Goal: Check status: Check status

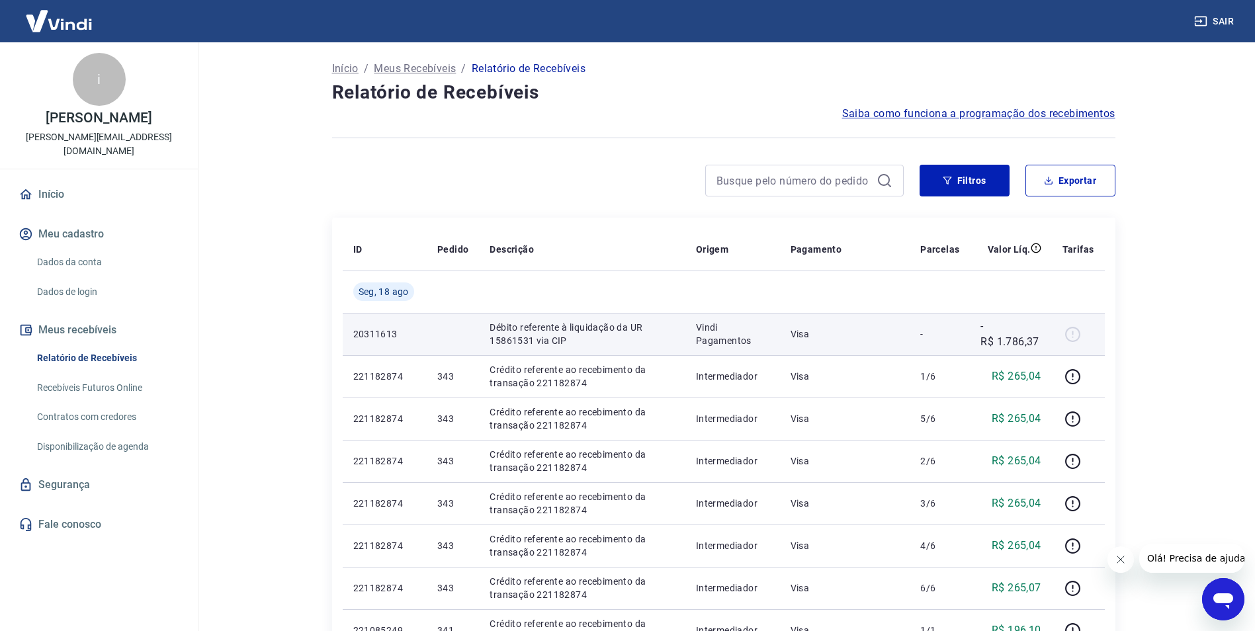
click at [914, 342] on td "-" at bounding box center [940, 334] width 60 height 42
click at [665, 338] on p "Débito referente à liquidação da UR 15861531 via CIP" at bounding box center [582, 334] width 185 height 26
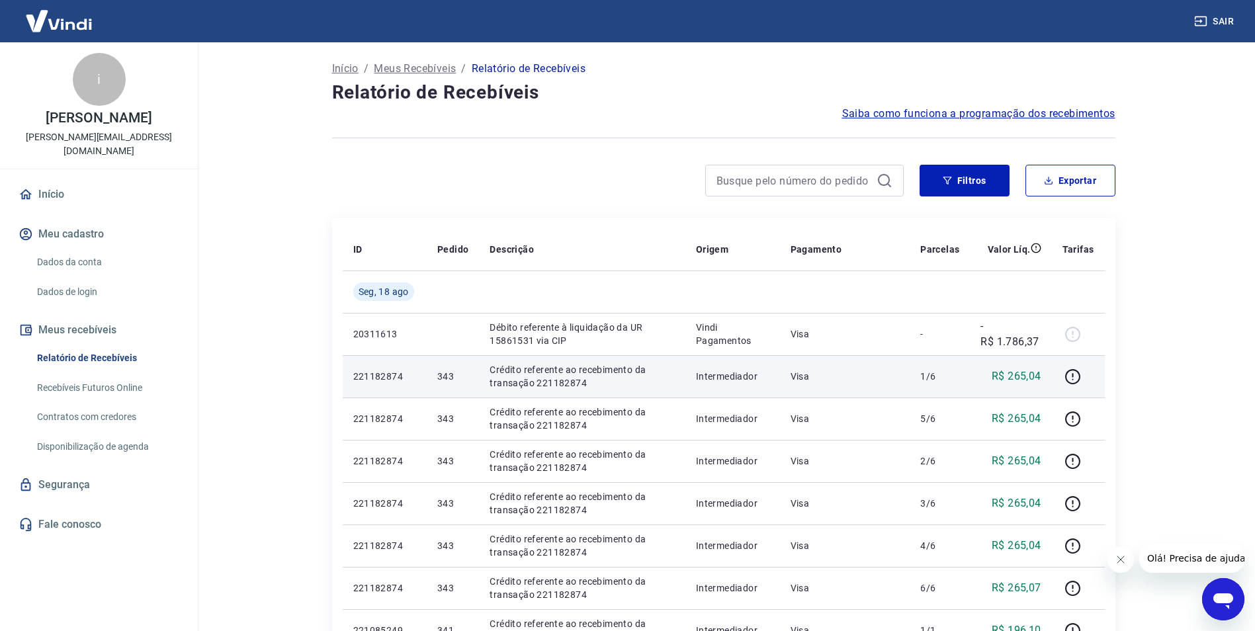
scroll to position [552, 0]
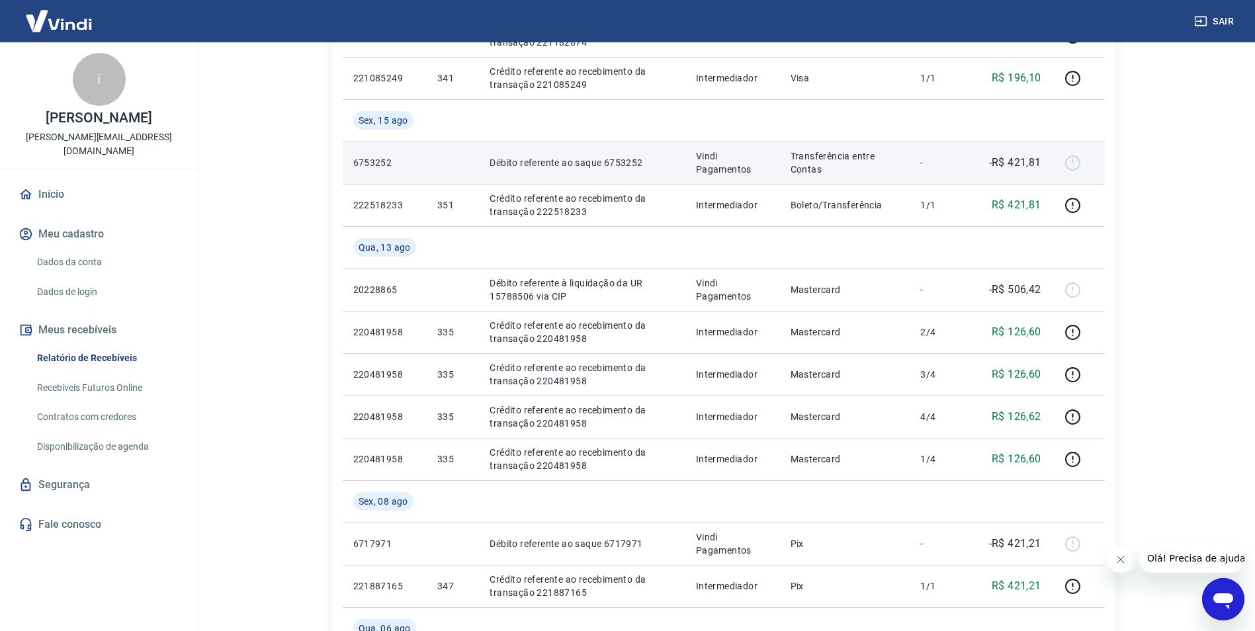
click at [967, 151] on td "-" at bounding box center [940, 163] width 60 height 42
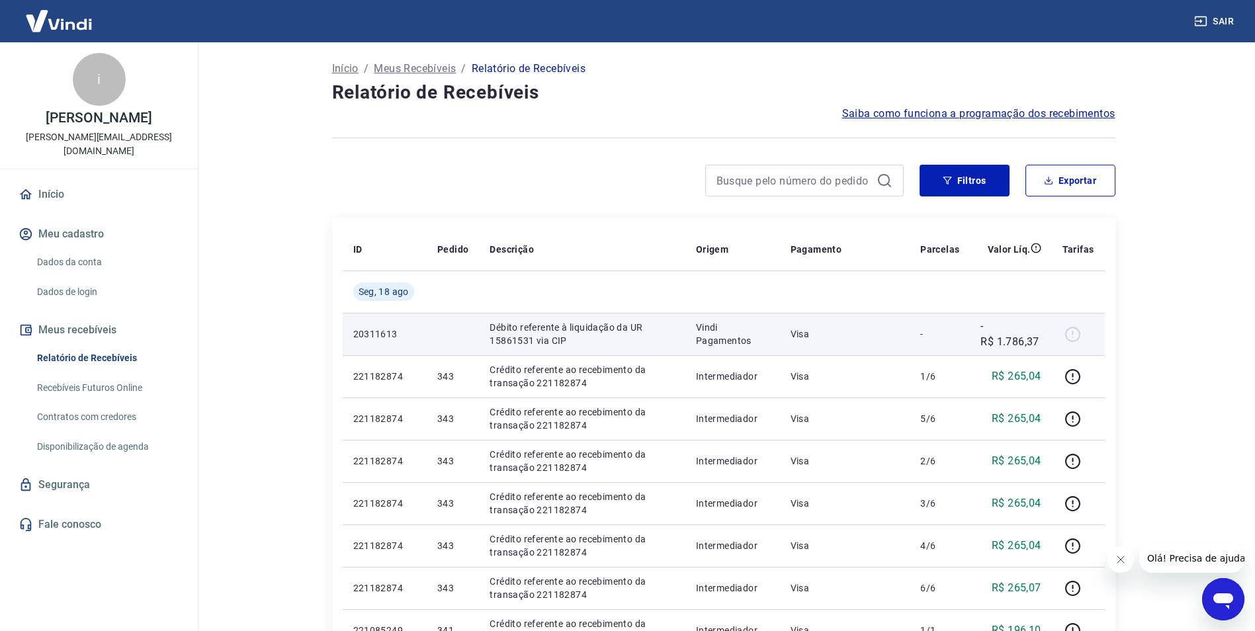
click at [565, 329] on p "Débito referente à liquidação da UR 15861531 via CIP" at bounding box center [582, 334] width 185 height 26
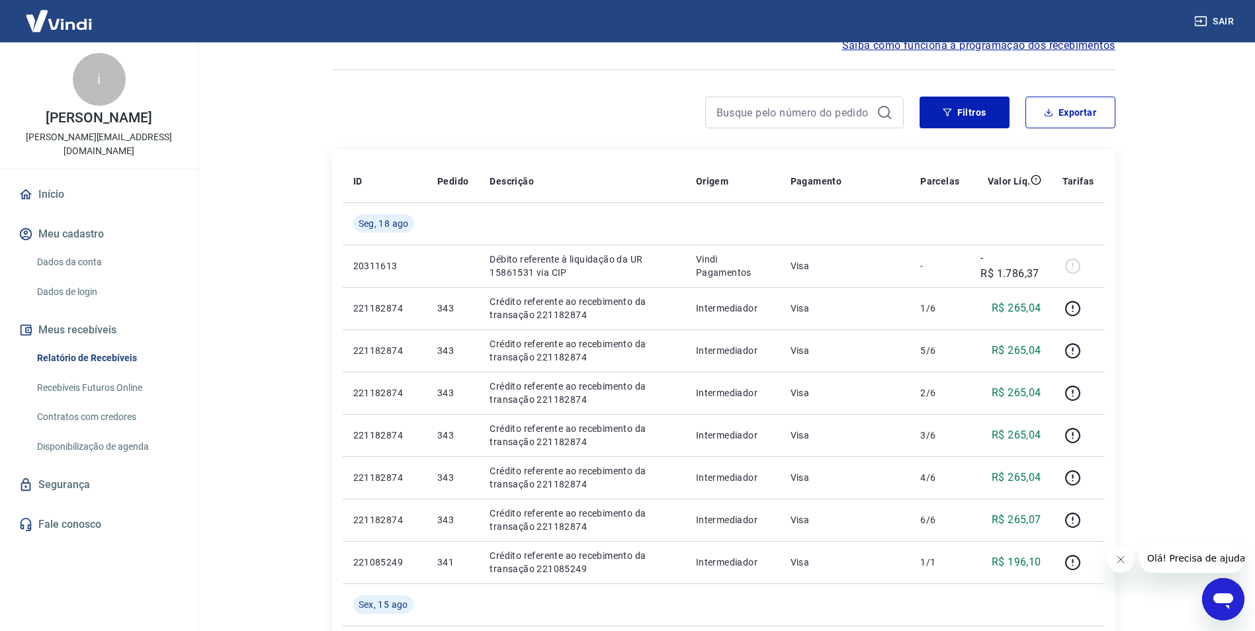
scroll to position [79, 0]
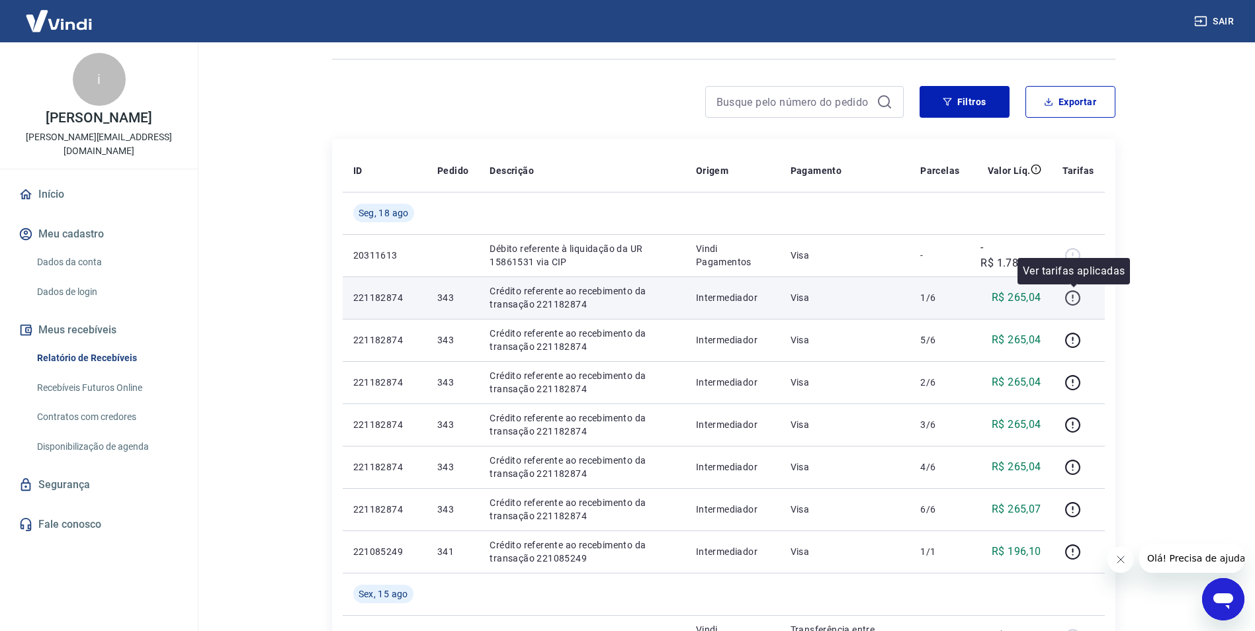
click at [1078, 295] on icon "button" at bounding box center [1072, 298] width 17 height 17
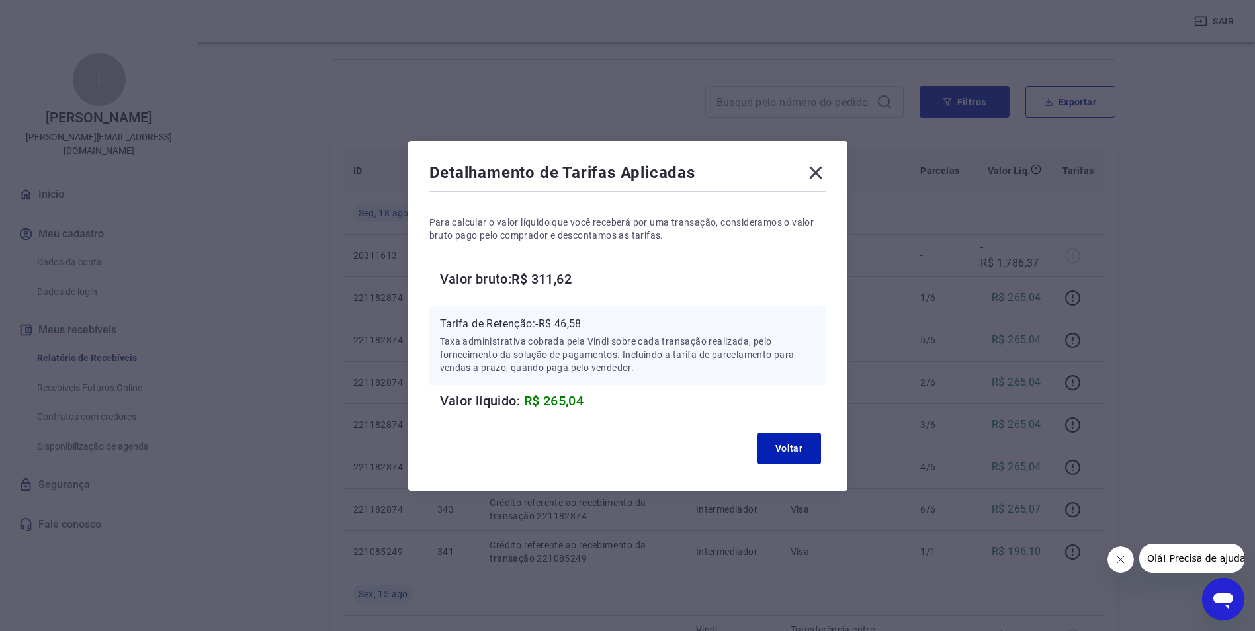
click at [822, 173] on icon at bounding box center [815, 172] width 13 height 13
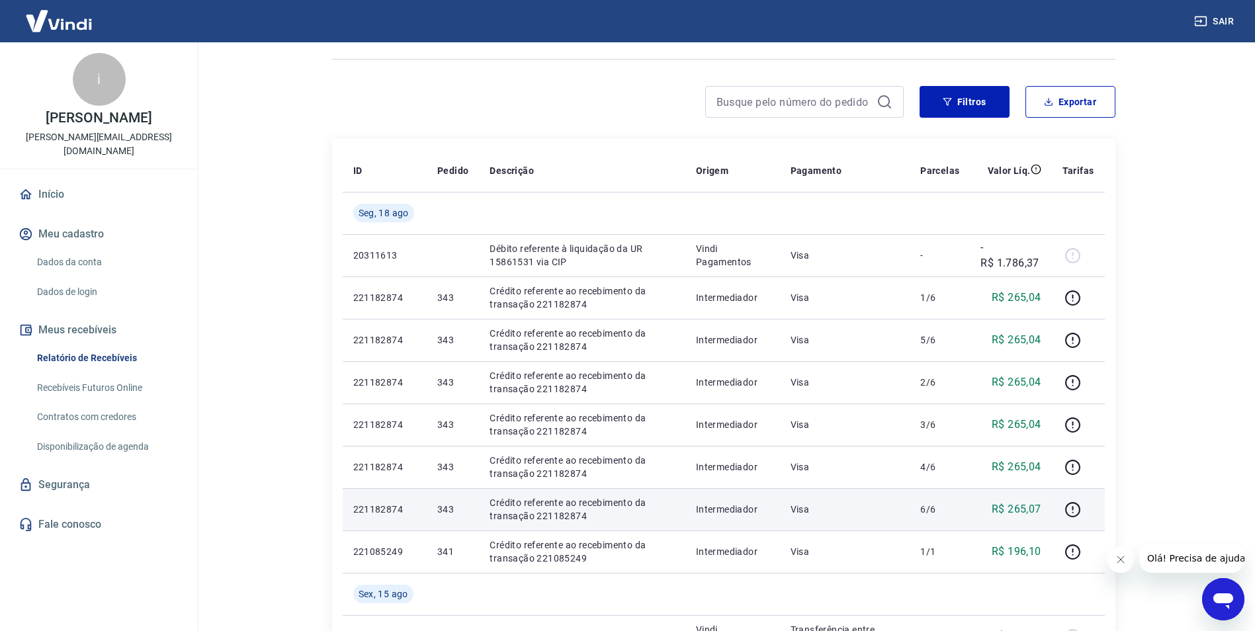
click at [992, 501] on td "R$ 265,07" at bounding box center [1010, 509] width 81 height 42
click at [1079, 513] on icon "button" at bounding box center [1072, 509] width 15 height 15
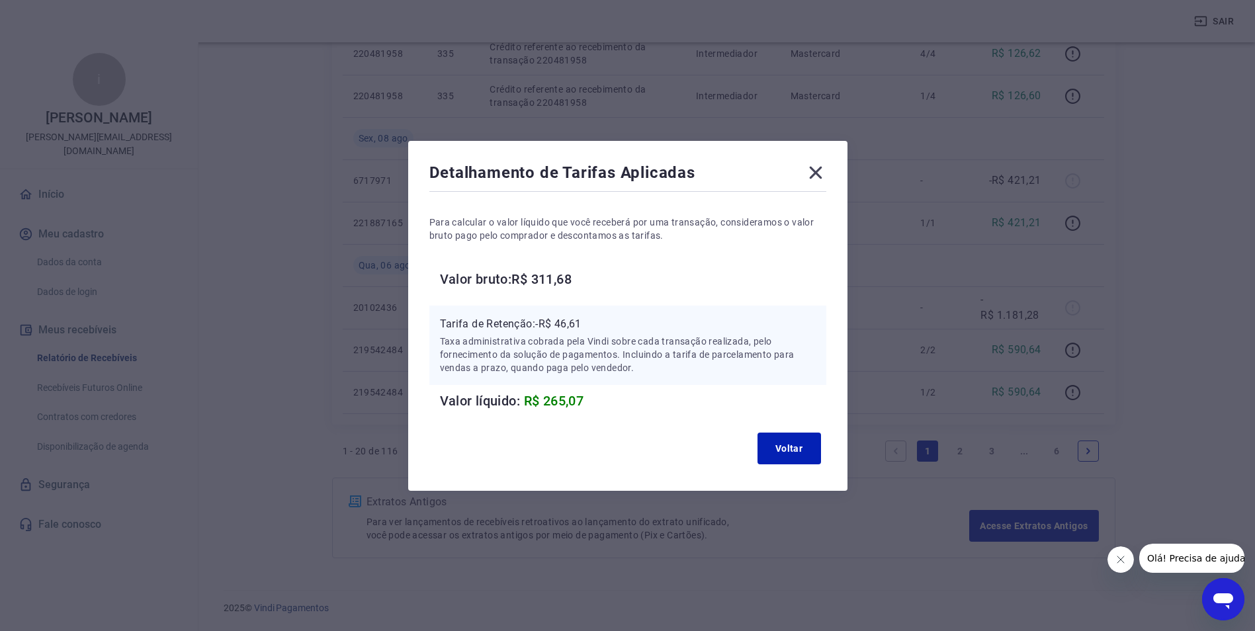
scroll to position [0, 0]
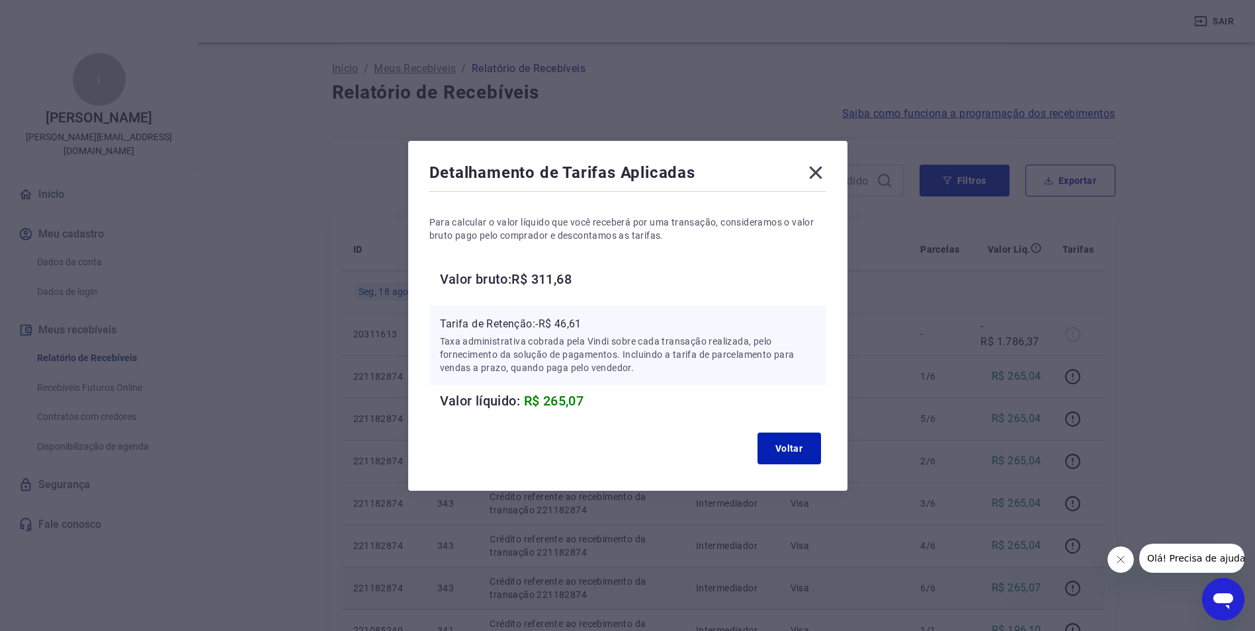
click at [816, 173] on icon at bounding box center [815, 172] width 21 height 21
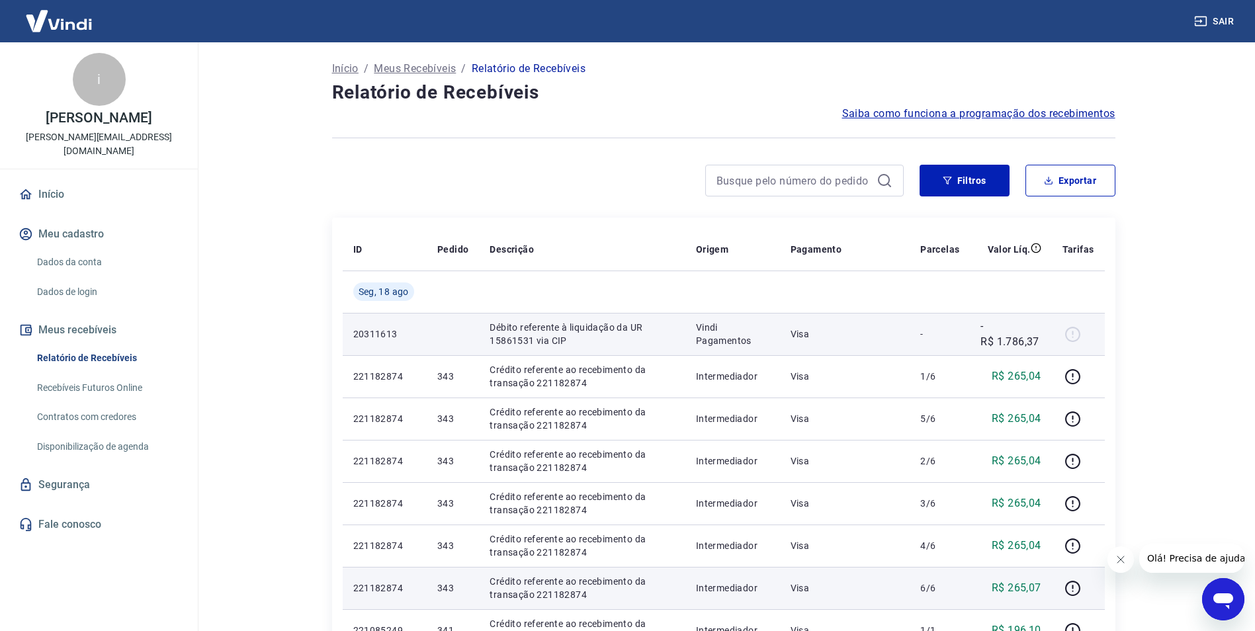
click at [1013, 337] on p "-R$ 1.786,37" at bounding box center [1010, 334] width 60 height 32
click at [734, 338] on p "Vindi Pagamentos" at bounding box center [732, 334] width 73 height 26
click at [589, 341] on p "Débito referente à liquidação da UR 15861531 via CIP" at bounding box center [582, 334] width 185 height 26
click at [456, 330] on td at bounding box center [453, 334] width 52 height 42
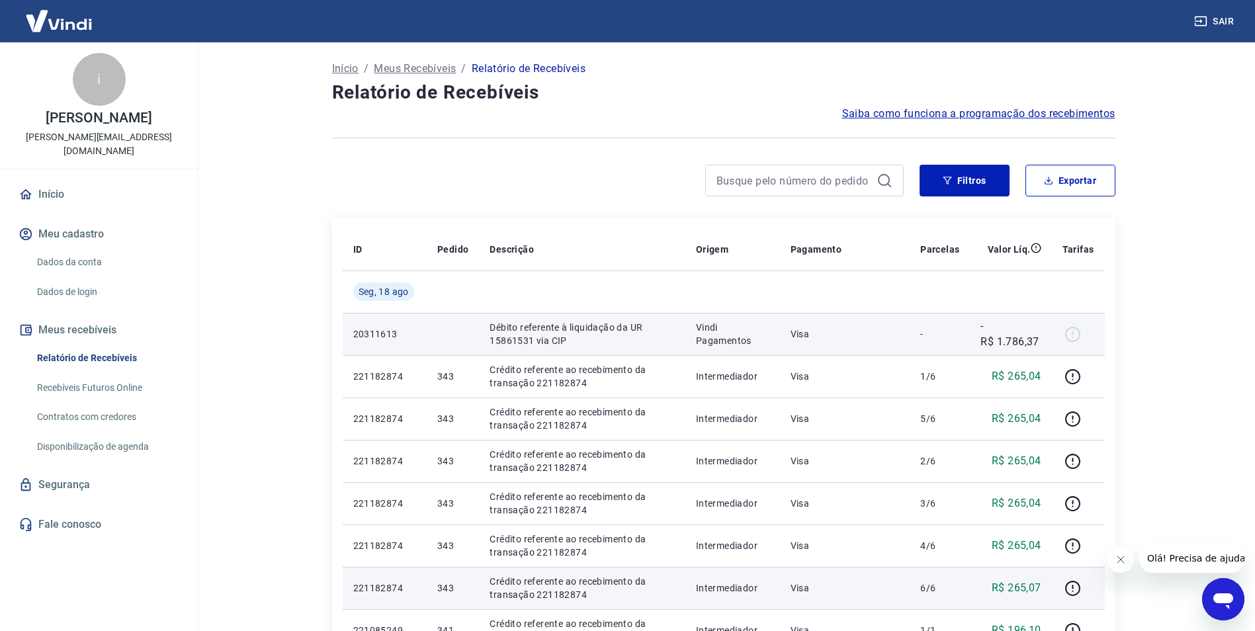
click at [456, 330] on td at bounding box center [453, 334] width 52 height 42
click at [380, 339] on p "20311613" at bounding box center [384, 333] width 63 height 13
drag, startPoint x: 380, startPoint y: 339, endPoint x: 446, endPoint y: 328, distance: 66.3
click at [446, 328] on td at bounding box center [453, 334] width 52 height 42
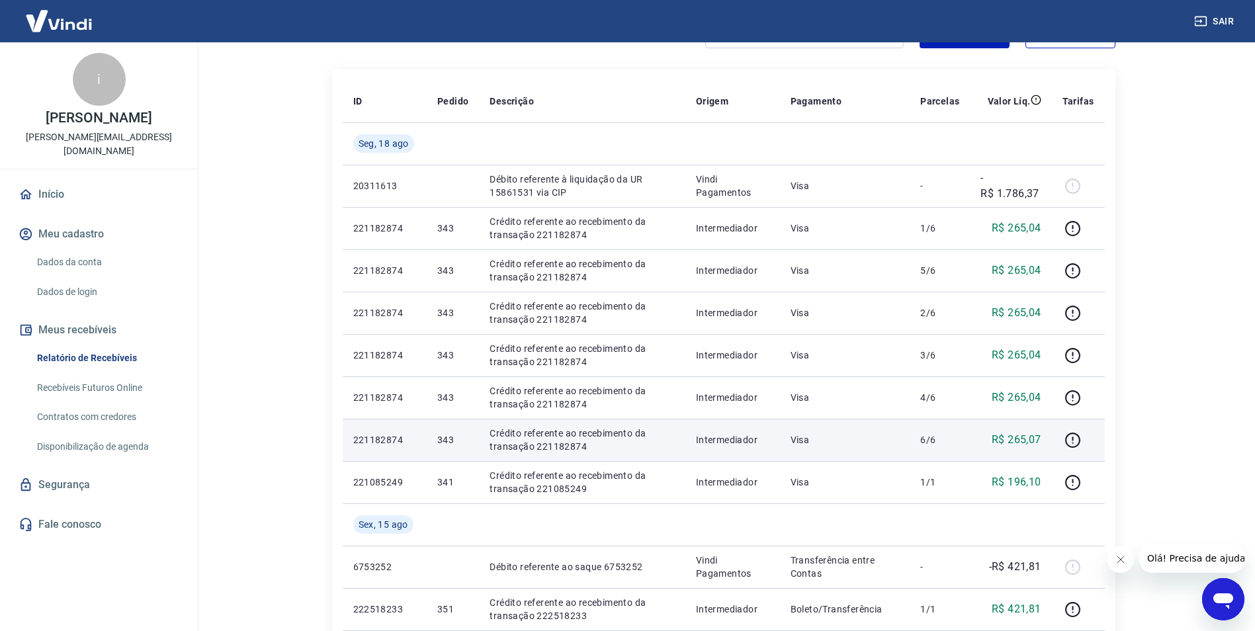
scroll to position [153, 0]
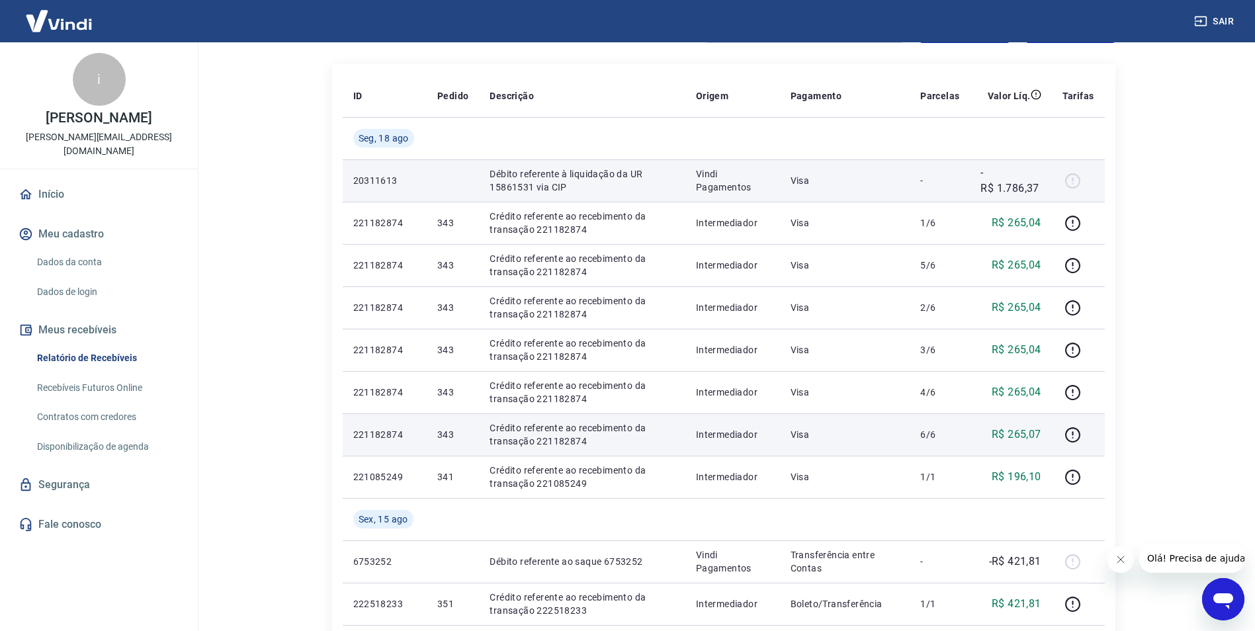
click at [1014, 194] on p "-R$ 1.786,37" at bounding box center [1010, 181] width 60 height 32
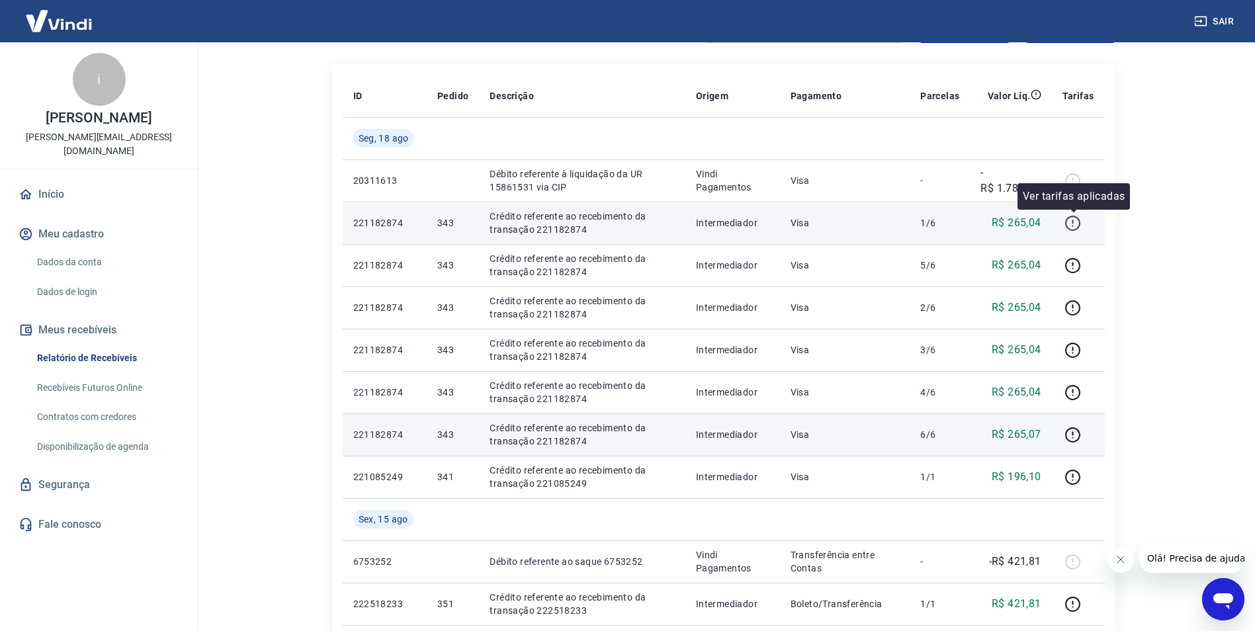
click at [1074, 222] on icon "button" at bounding box center [1072, 222] width 1 height 4
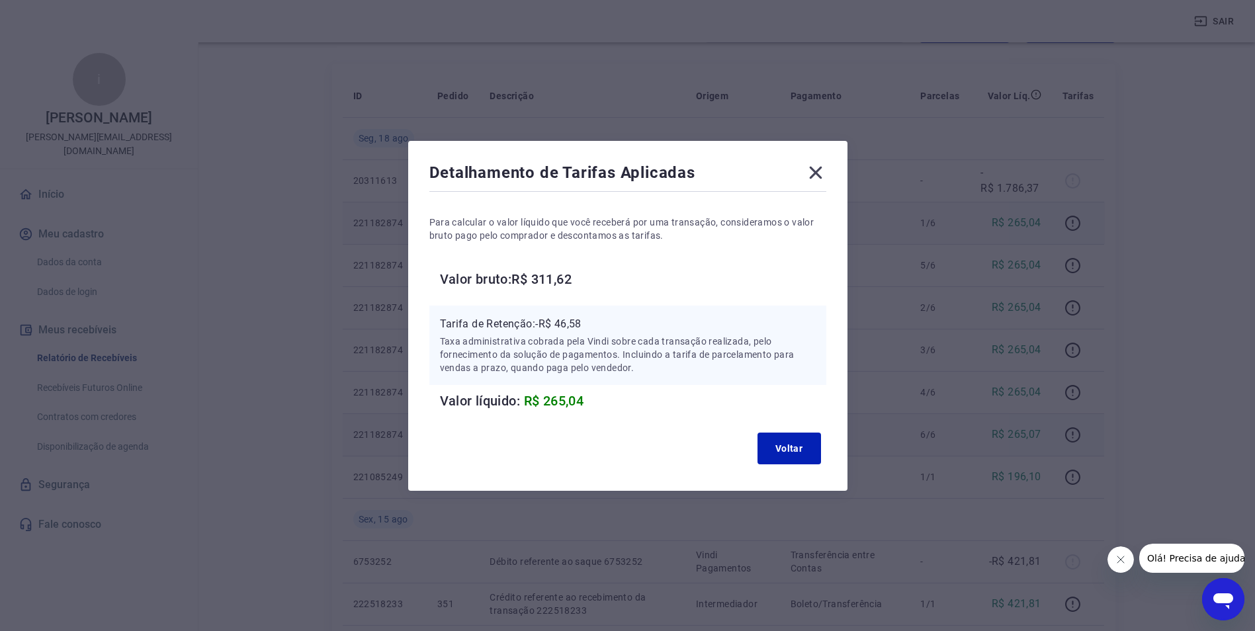
click at [822, 171] on icon at bounding box center [815, 172] width 21 height 21
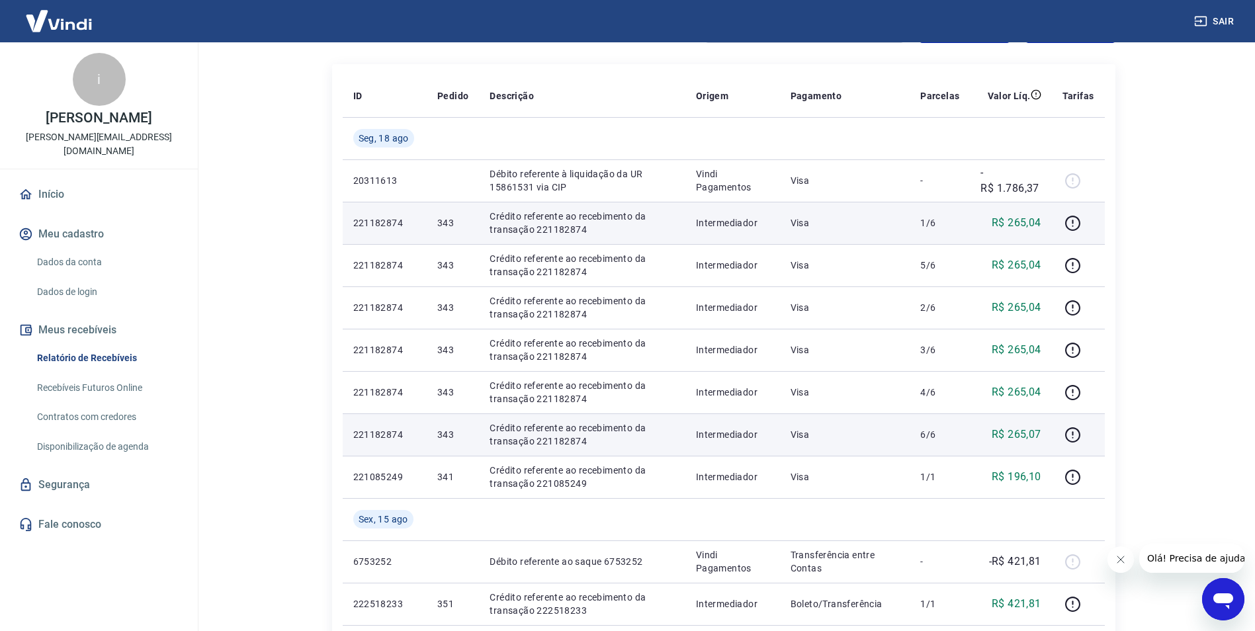
scroll to position [0, 0]
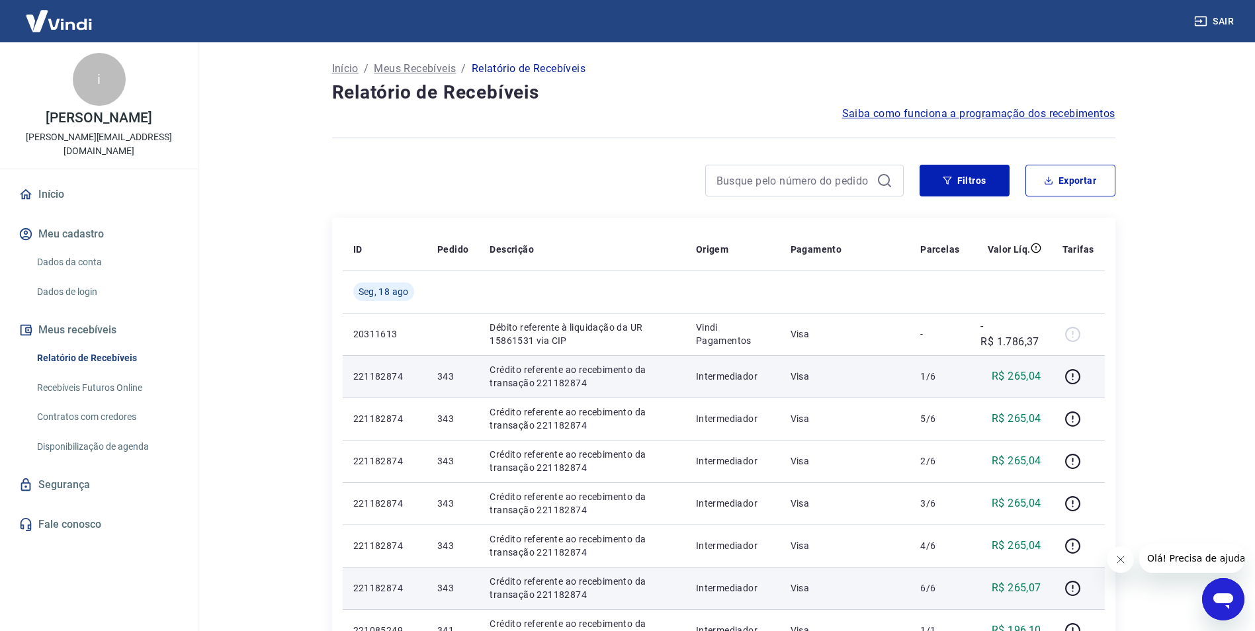
click at [76, 19] on img at bounding box center [59, 21] width 86 height 40
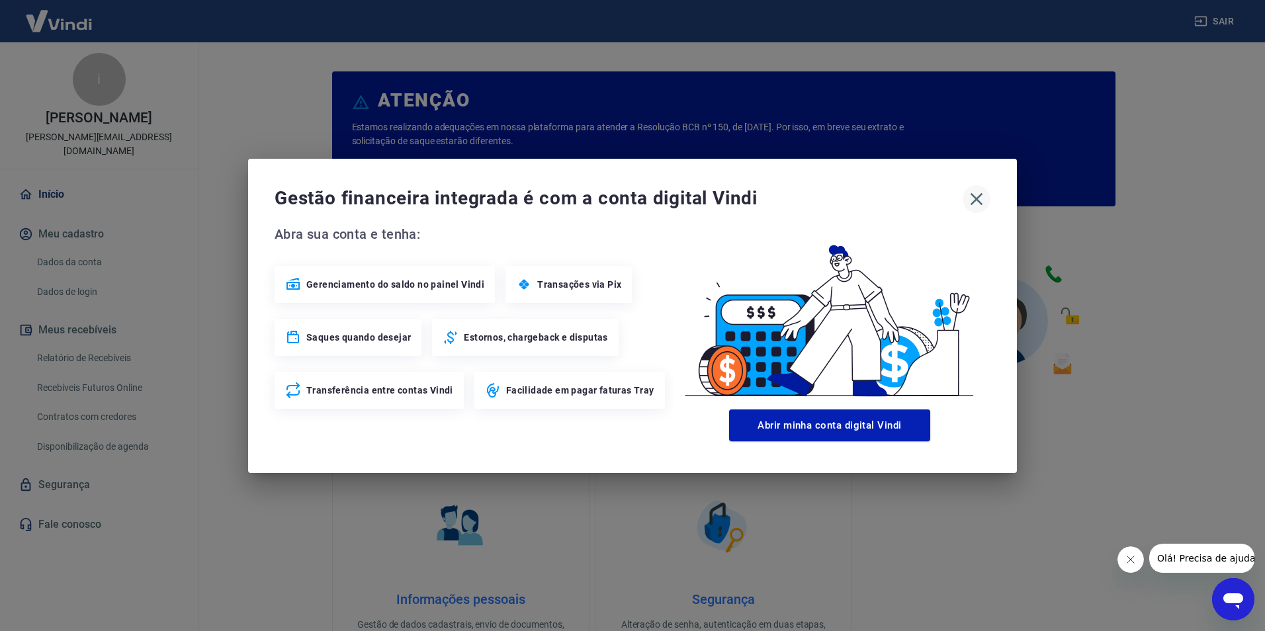
click at [975, 205] on icon "button" at bounding box center [976, 198] width 13 height 13
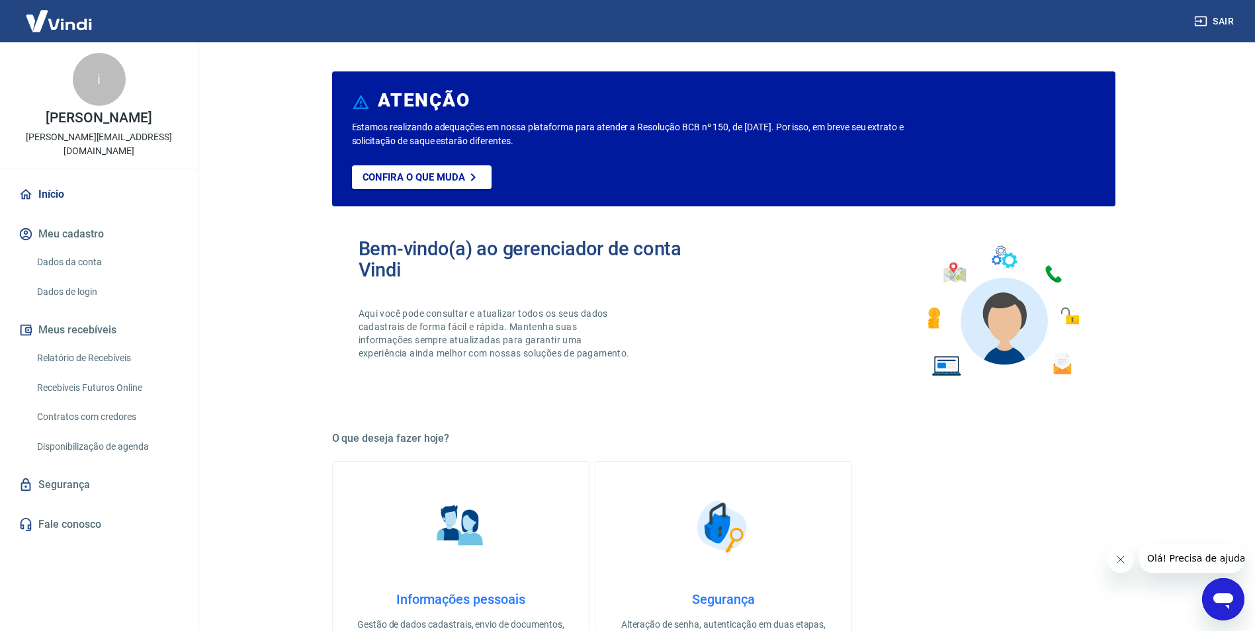
click at [56, 180] on link "Início" at bounding box center [99, 194] width 166 height 29
click at [54, 180] on link "Início" at bounding box center [99, 194] width 166 height 29
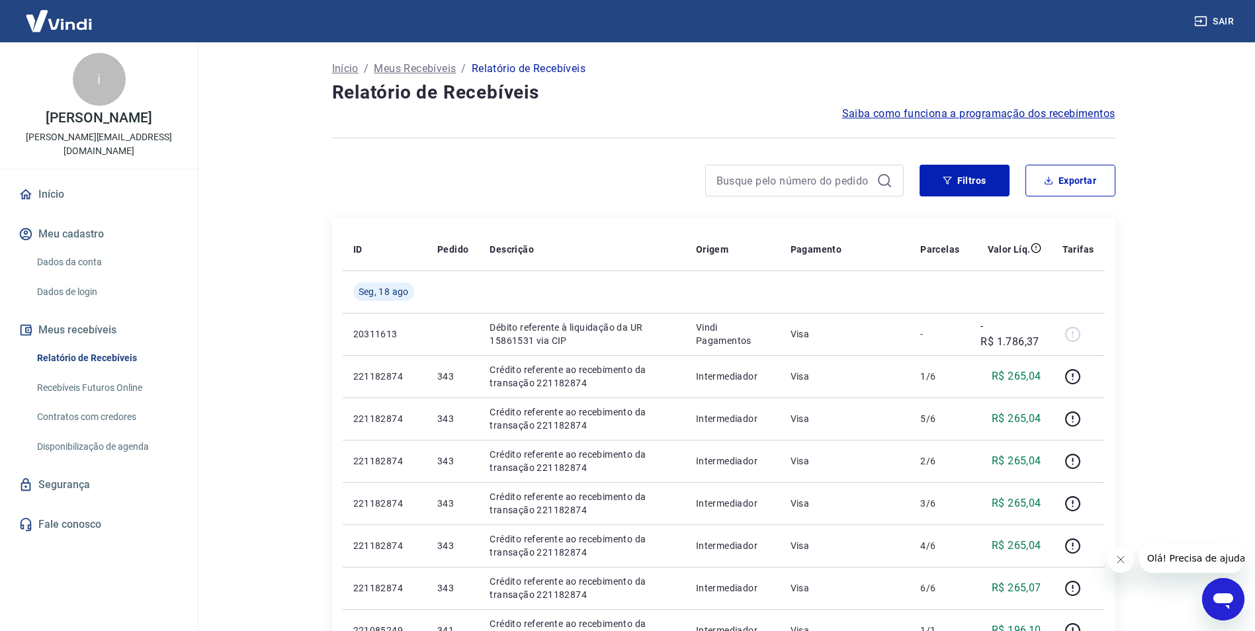
click at [1154, 311] on main "Início / Meus Recebíveis / Relatório de Recebíveis Relatório de Recebíveis Saib…" at bounding box center [723, 336] width 1063 height 589
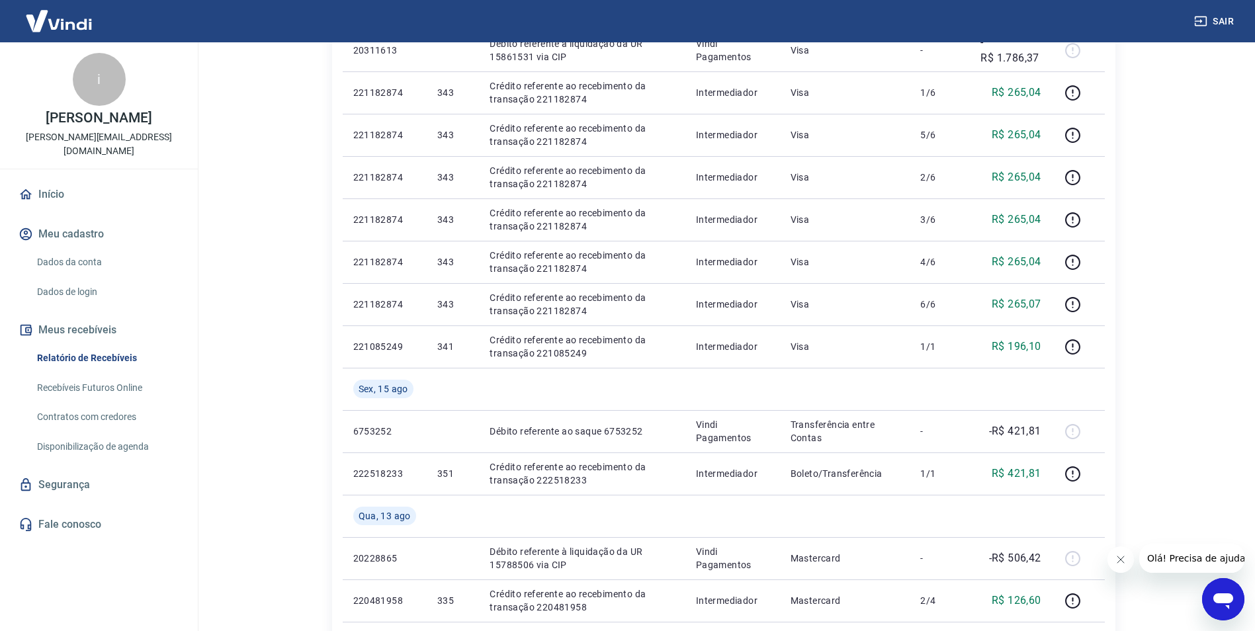
scroll to position [257, 0]
